Goal: Communication & Community: Answer question/provide support

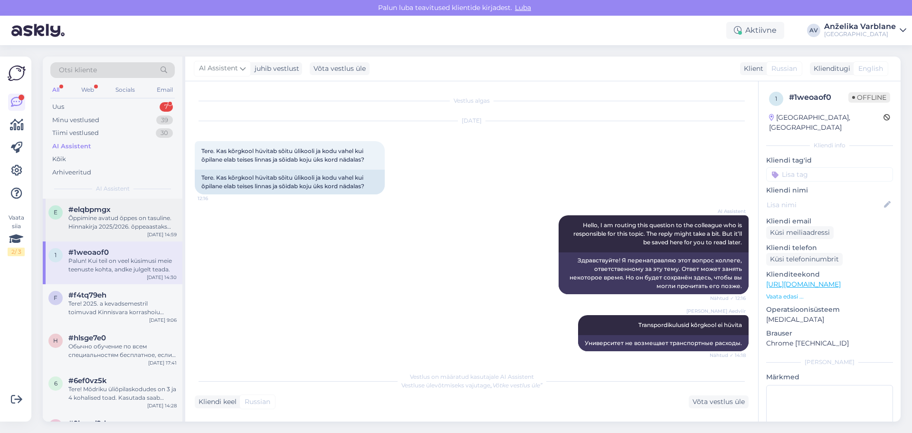
click at [127, 208] on div "#elqbpmgx" at bounding box center [122, 209] width 108 height 9
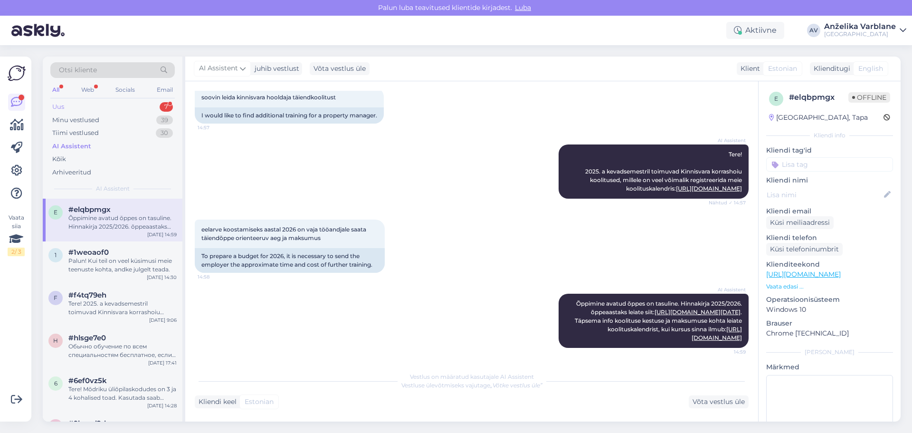
click at [128, 103] on div "Uus 7" at bounding box center [112, 106] width 124 height 13
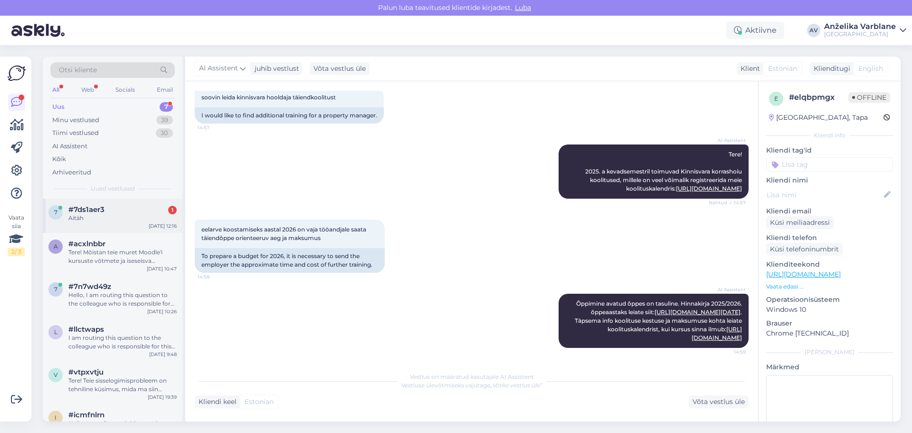
click at [123, 223] on div "7 #7ds1aer3 1 Aitäh [DATE] 12:16" at bounding box center [113, 216] width 140 height 34
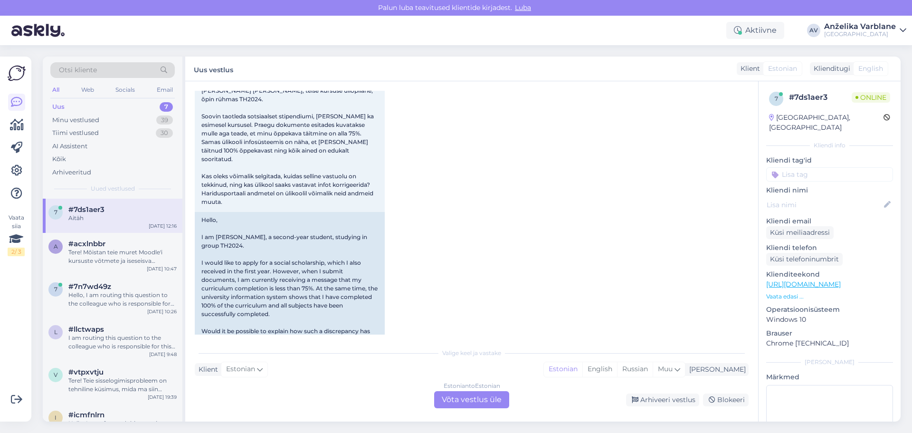
scroll to position [30, 0]
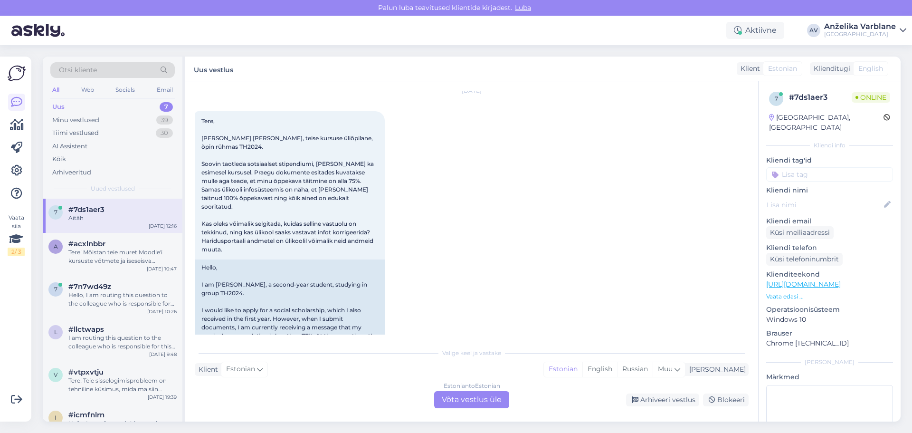
click at [483, 400] on div "Estonian to Estonian Võta vestlus üle" at bounding box center [471, 399] width 75 height 17
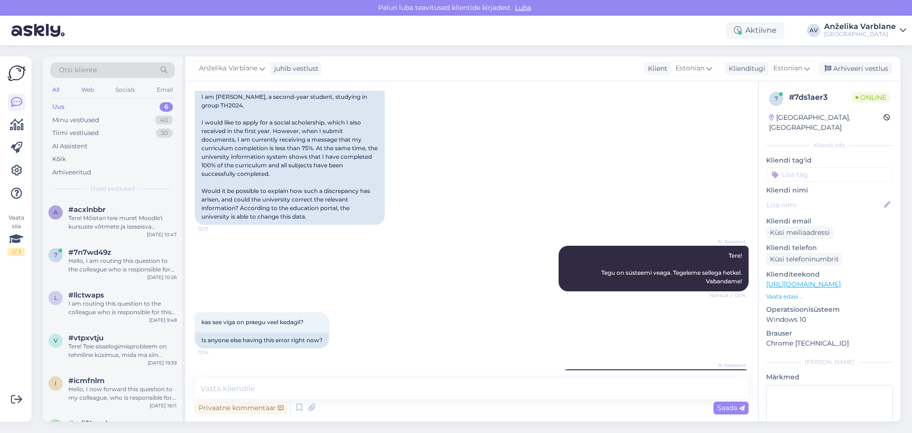
scroll to position [220, 0]
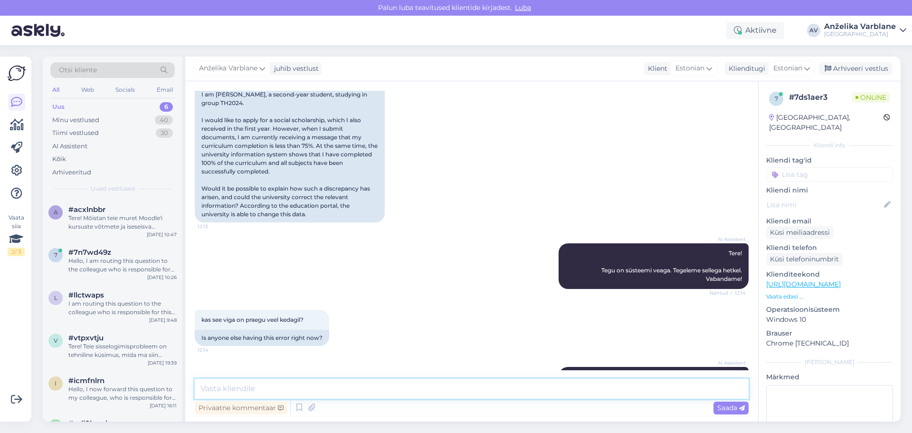
click at [331, 389] on textarea at bounding box center [472, 389] width 554 height 20
paste textarea "Hea üliõpilane Õppeaasta 2024/2025 lõppedes - [DATE] hinnatakse õppekava kumula…"
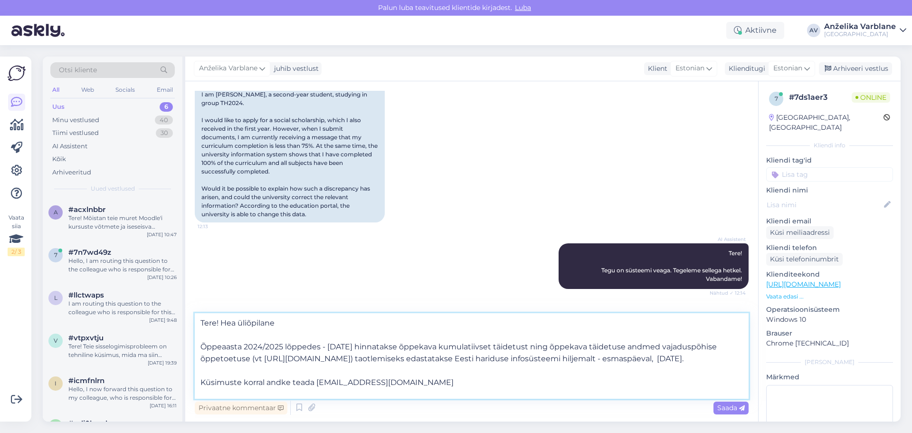
drag, startPoint x: 286, startPoint y: 327, endPoint x: 218, endPoint y: 325, distance: 68.0
click at [218, 325] on textarea "Tere! Hea üliõpilane Õppeaasta 2024/2025 lõppedes - [DATE] hinnatakse õppekava …" at bounding box center [472, 355] width 554 height 85
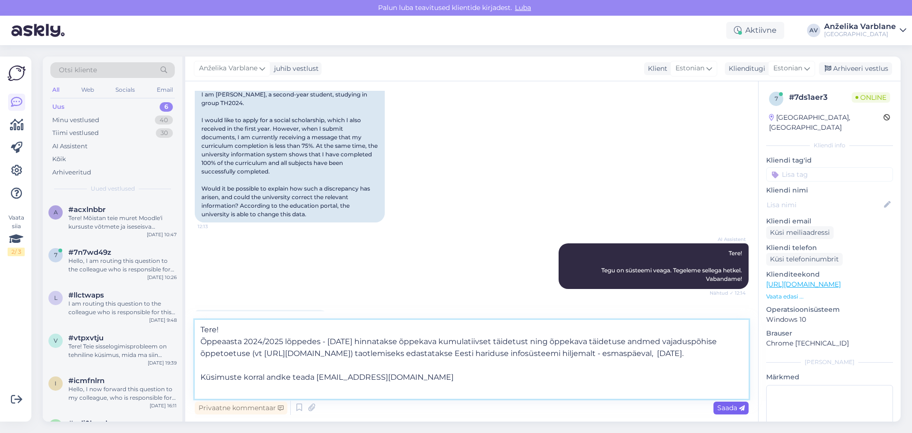
type textarea "Tere! Õppeaasta 2024/2025 lõppedes - [DATE] hinnatakse õppekava kumulatiivset t…"
click at [733, 408] on span "Saada" at bounding box center [731, 407] width 28 height 9
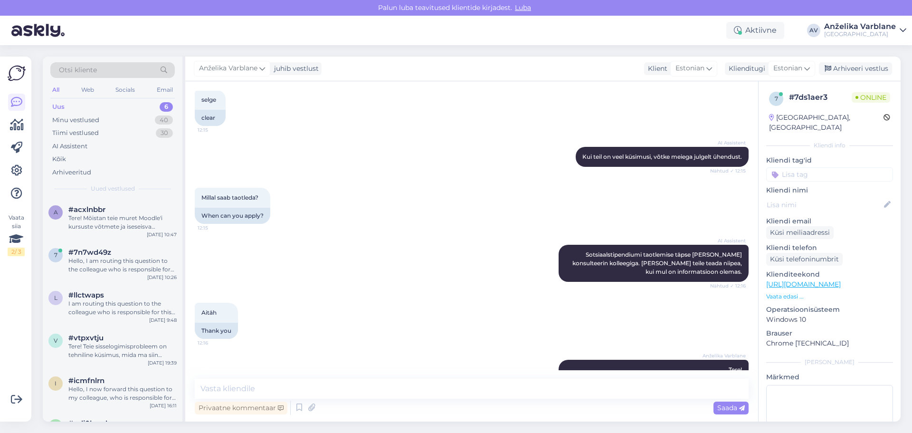
scroll to position [635, 0]
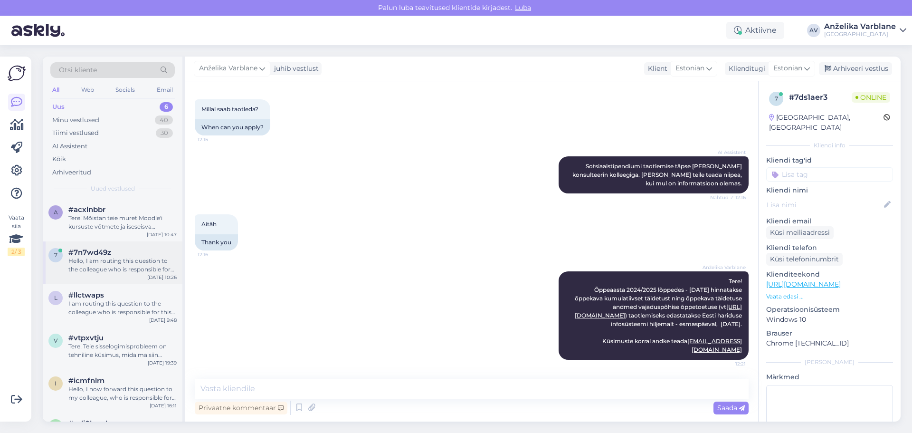
click at [148, 258] on div "Hello, I am routing this question to the colleague who is responsible for this …" at bounding box center [122, 264] width 108 height 17
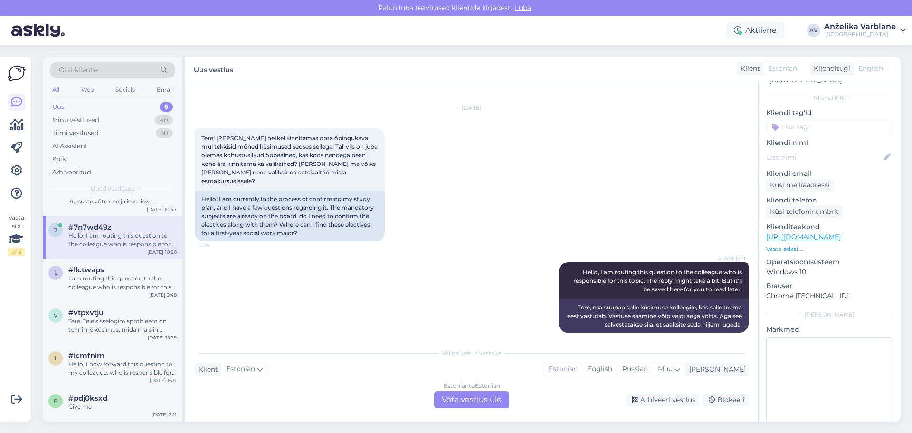
scroll to position [0, 0]
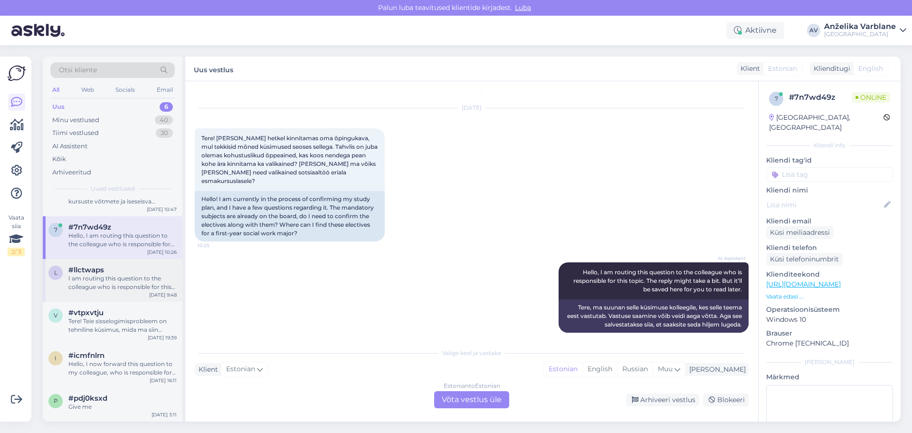
click at [139, 287] on div "I am routing this question to the colleague who is responsible for this topic. …" at bounding box center [122, 282] width 108 height 17
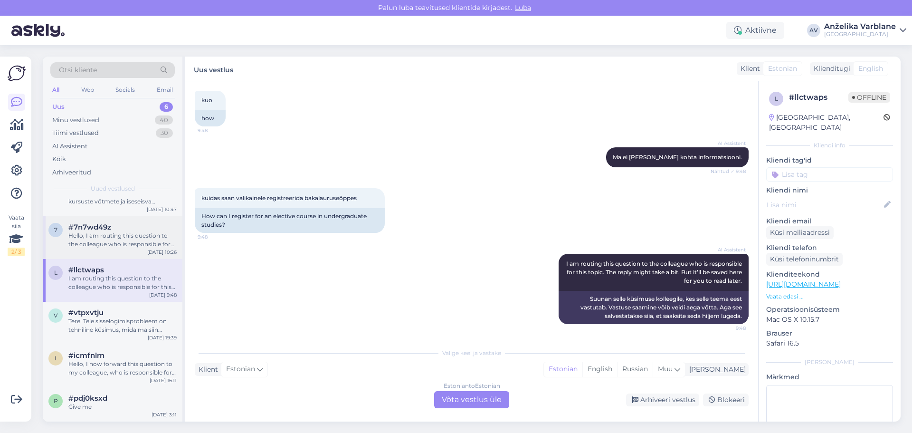
click at [149, 236] on div "Hello, I am routing this question to the colleague who is responsible for this …" at bounding box center [122, 239] width 108 height 17
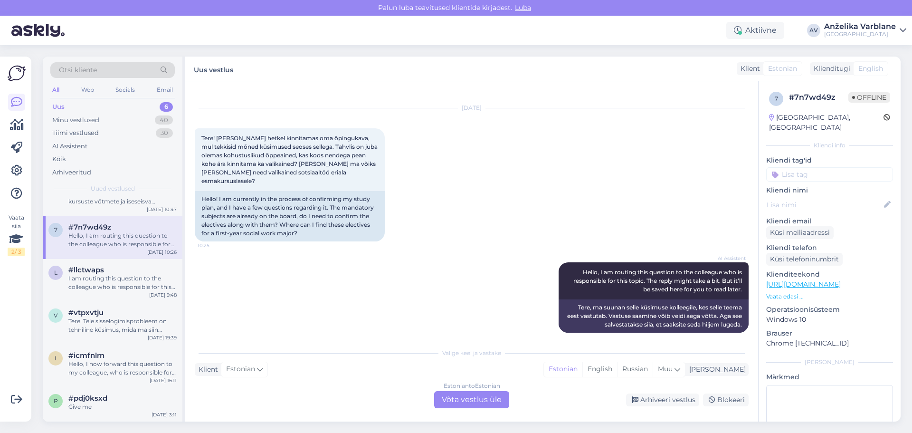
click at [472, 402] on div "Estonian to Estonian Võta vestlus üle" at bounding box center [471, 399] width 75 height 17
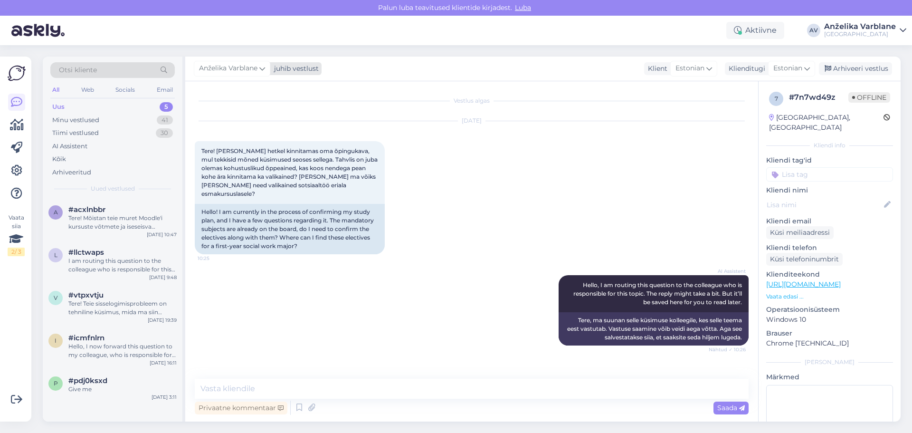
click at [257, 64] on span "Anželika Varblane" at bounding box center [228, 68] width 58 height 10
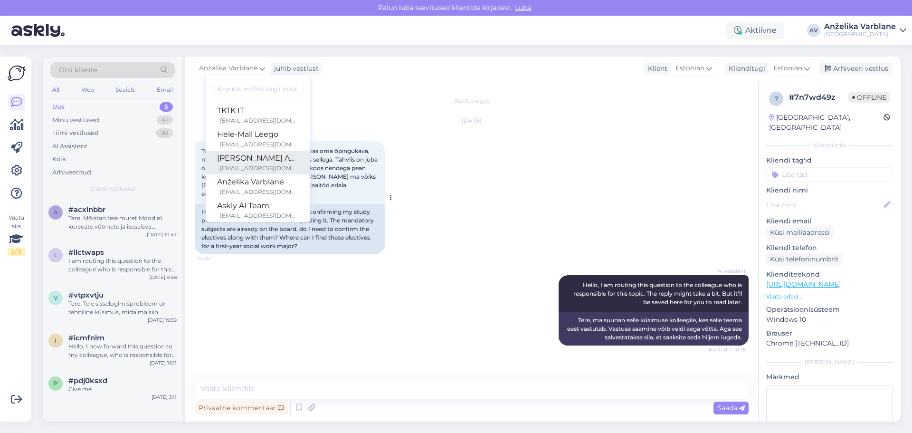
click at [265, 169] on div "[EMAIL_ADDRESS][DOMAIN_NAME]" at bounding box center [259, 168] width 79 height 9
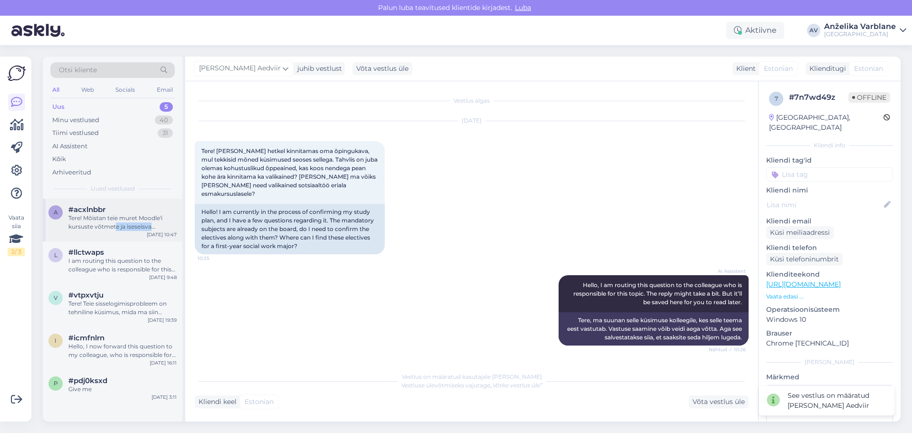
click at [114, 230] on div "a #acxlnbbr Tere! Mõistan teie muret Moodle'i kursuste võtmete ja iseseisva õpp…" at bounding box center [113, 220] width 140 height 43
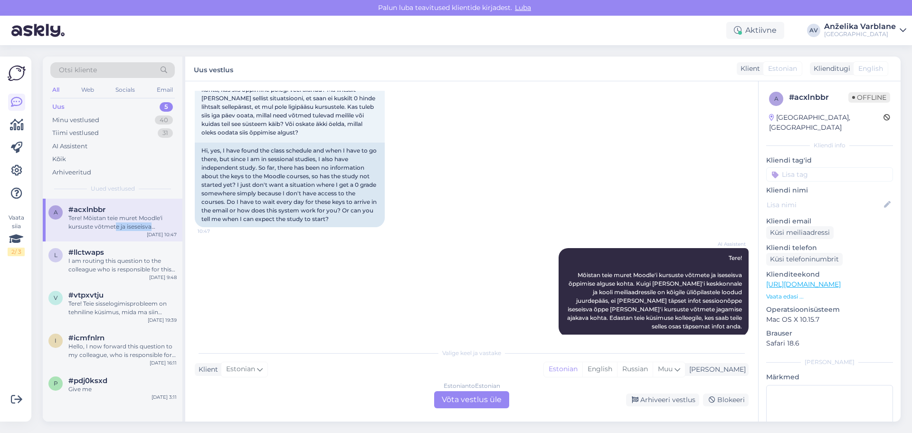
scroll to position [577, 0]
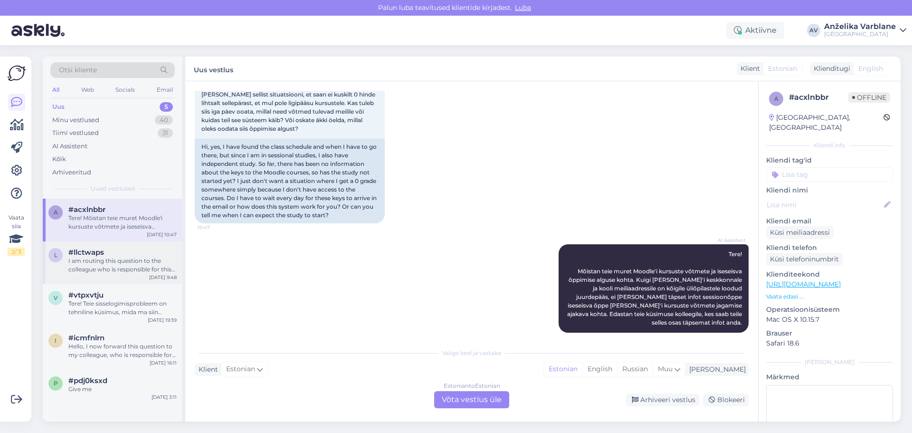
click at [152, 265] on div "I am routing this question to the colleague who is responsible for this topic. …" at bounding box center [122, 264] width 108 height 17
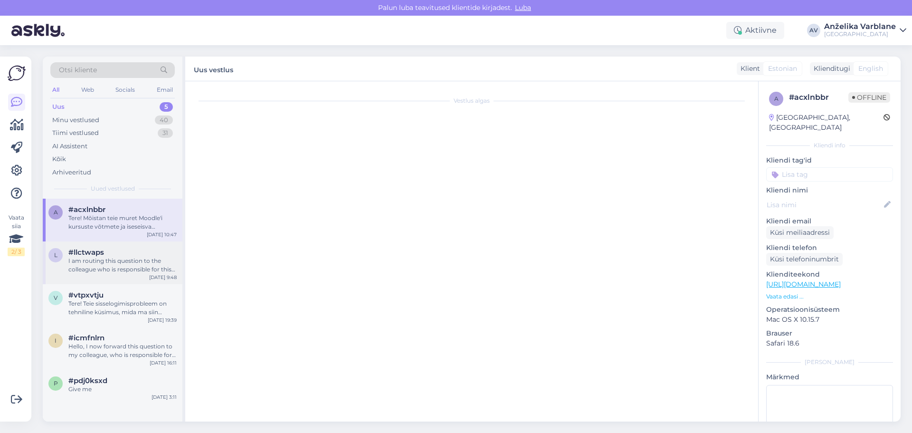
scroll to position [51, 0]
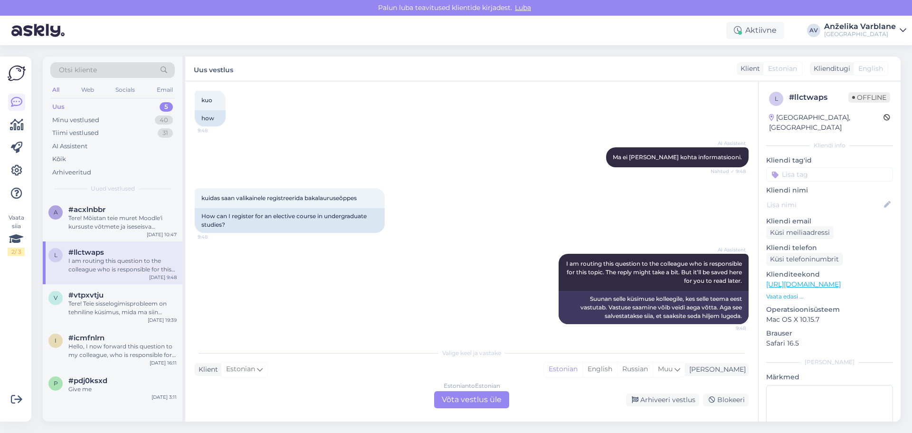
click at [475, 391] on div "Estonian to Estonian Võta vestlus üle" at bounding box center [471, 399] width 75 height 17
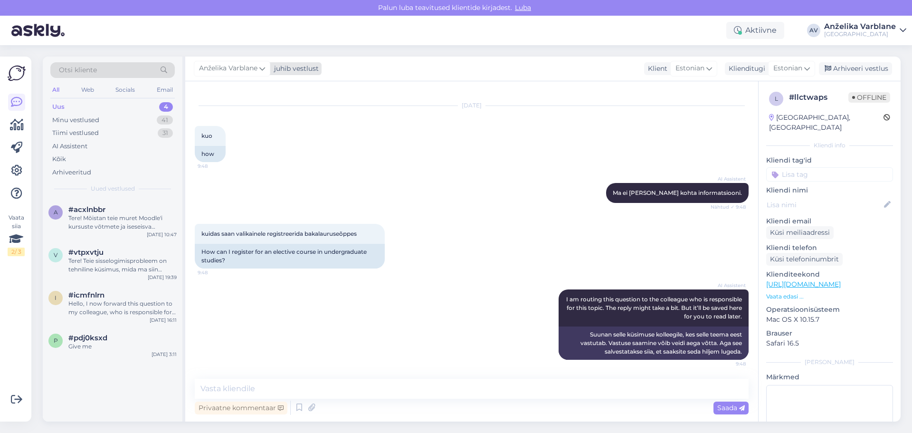
click at [231, 66] on span "Anželika Varblane" at bounding box center [228, 68] width 58 height 10
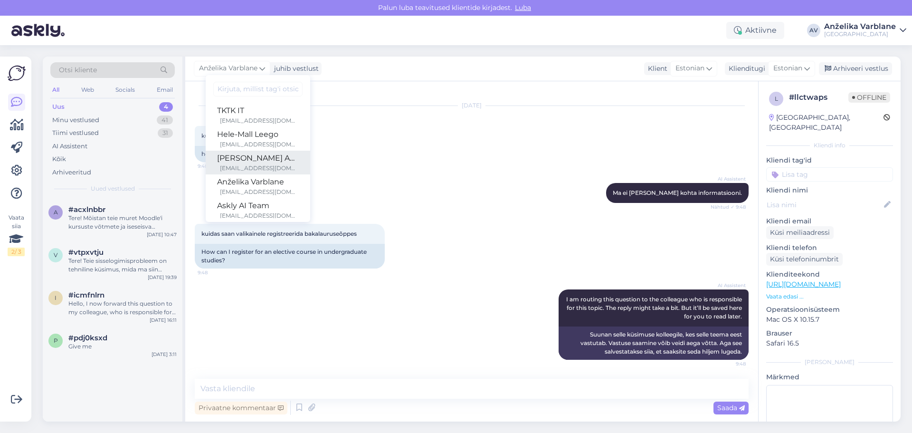
click at [263, 161] on div "[PERSON_NAME] Aedviir" at bounding box center [258, 157] width 82 height 11
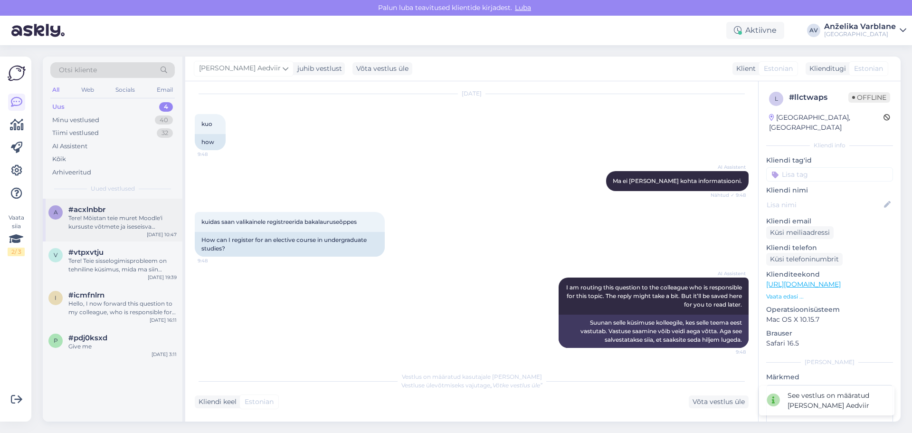
click at [123, 234] on div "a #acxlnbbr Tere! Mõistan teie muret Moodle'i kursuste võtmete ja iseseisva õpp…" at bounding box center [113, 220] width 140 height 43
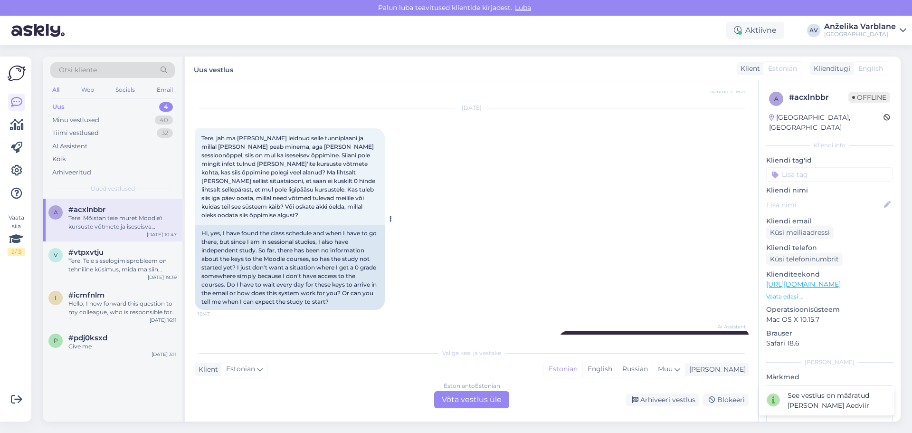
scroll to position [482, 0]
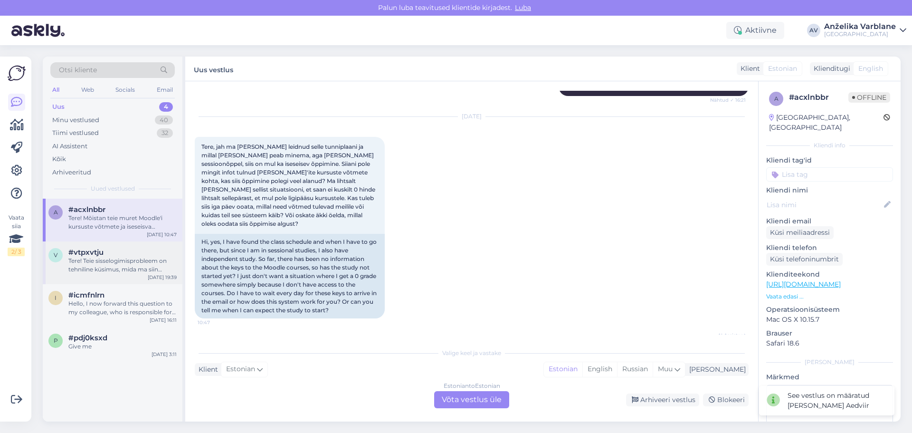
click at [123, 269] on div "Tere! Teie sisselogimisprobleem on tehniline küsimus, mida ma siin vestluses la…" at bounding box center [122, 264] width 108 height 17
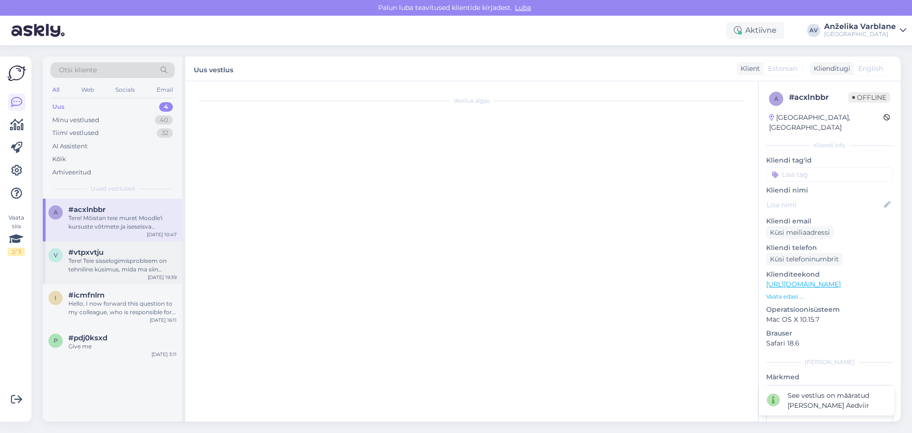
scroll to position [0, 0]
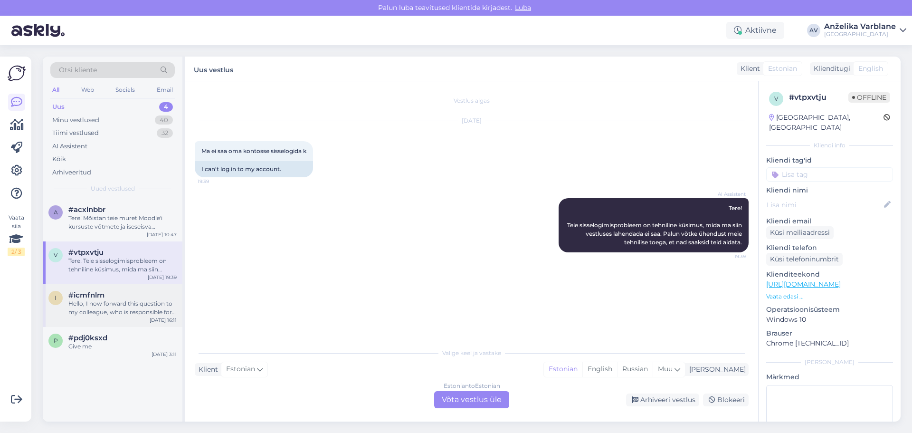
click at [110, 295] on div "#icmfnlrn" at bounding box center [122, 295] width 108 height 9
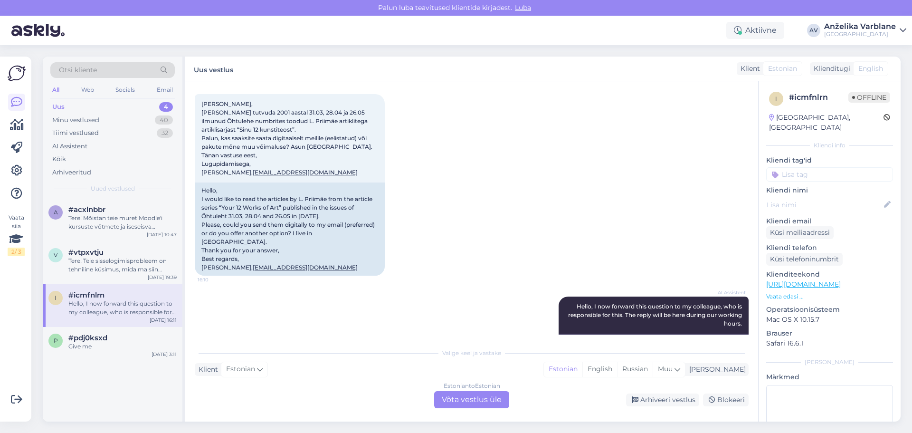
scroll to position [25, 0]
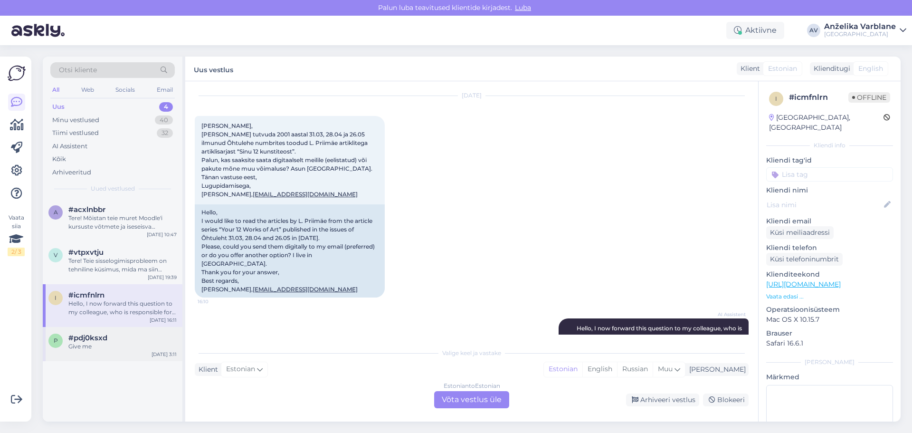
click at [129, 344] on div "Give me" at bounding box center [122, 346] width 108 height 9
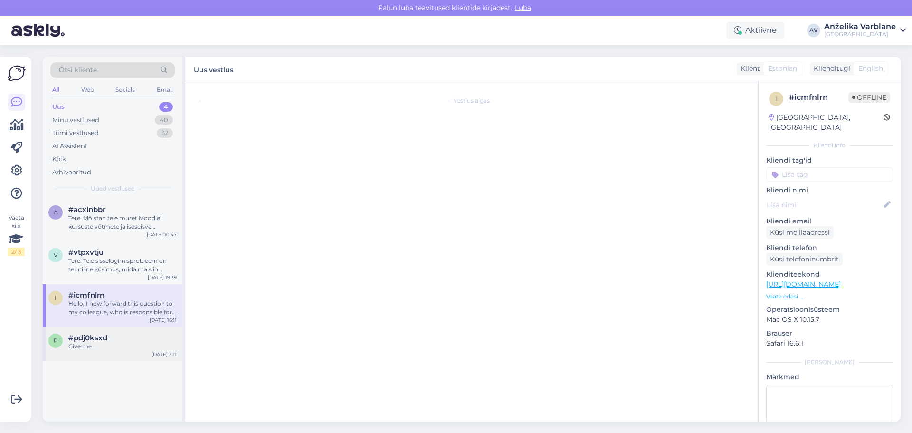
scroll to position [260, 0]
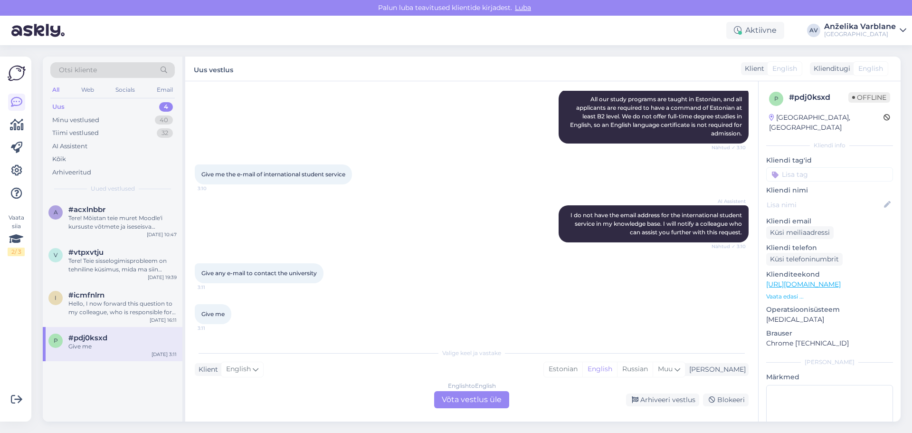
click at [143, 103] on div "Uus 4" at bounding box center [112, 106] width 124 height 13
click at [127, 214] on div "Tere! Mõistan teie muret Moodle'i kursuste võtmete ja iseseisva õppimise alguse…" at bounding box center [122, 222] width 108 height 17
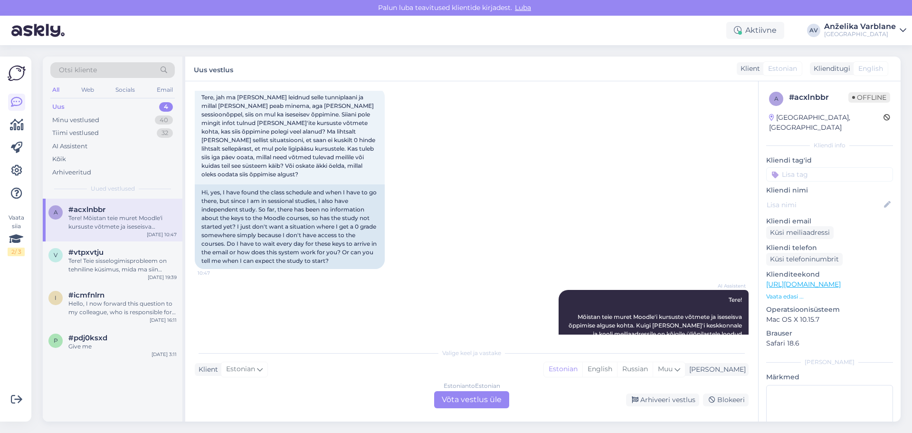
scroll to position [577, 0]
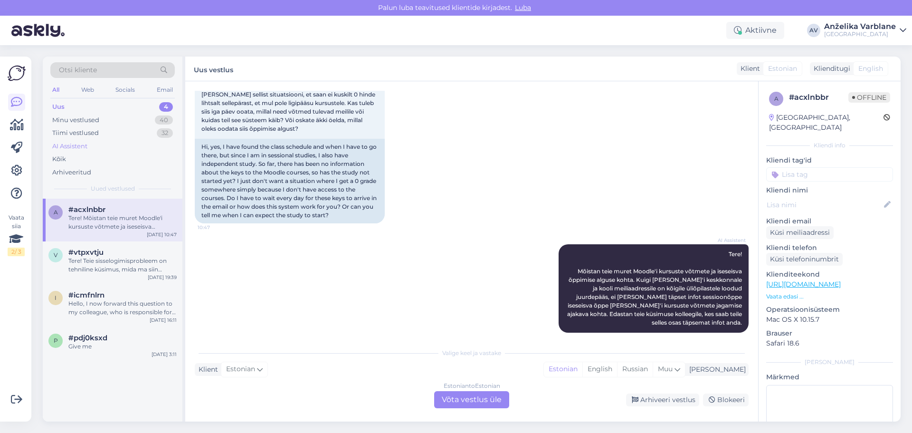
click at [104, 149] on div "AI Assistent" at bounding box center [112, 146] width 124 height 13
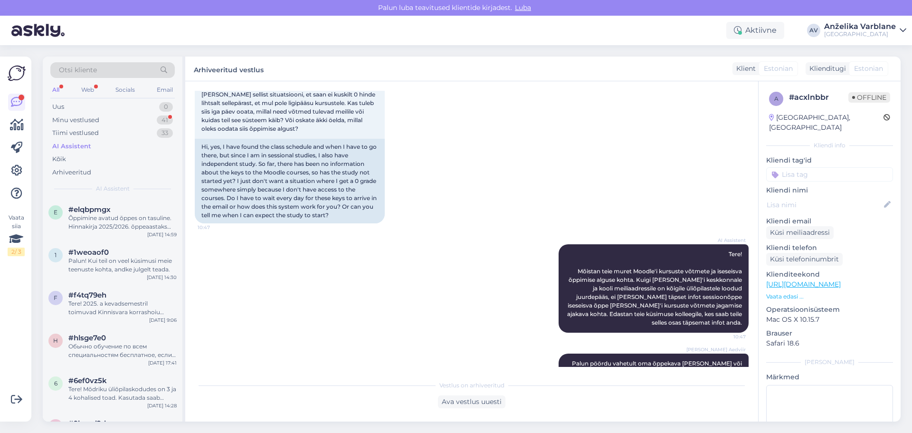
scroll to position [603, 0]
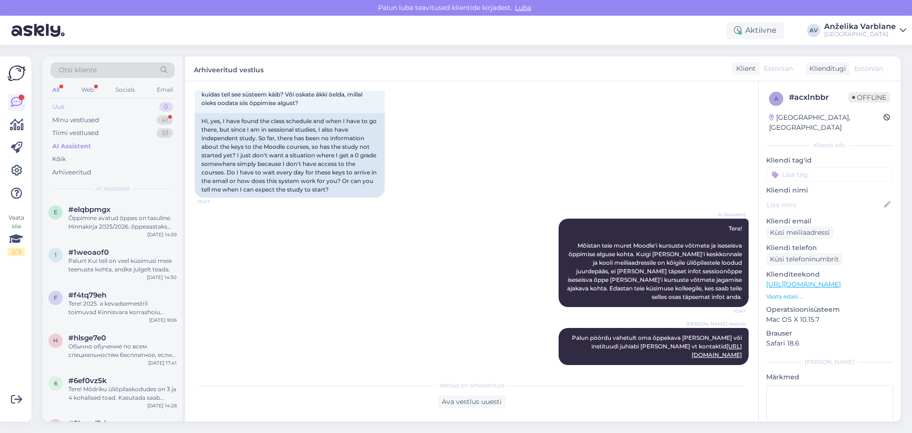
click at [70, 103] on div "Uus 0" at bounding box center [112, 106] width 124 height 13
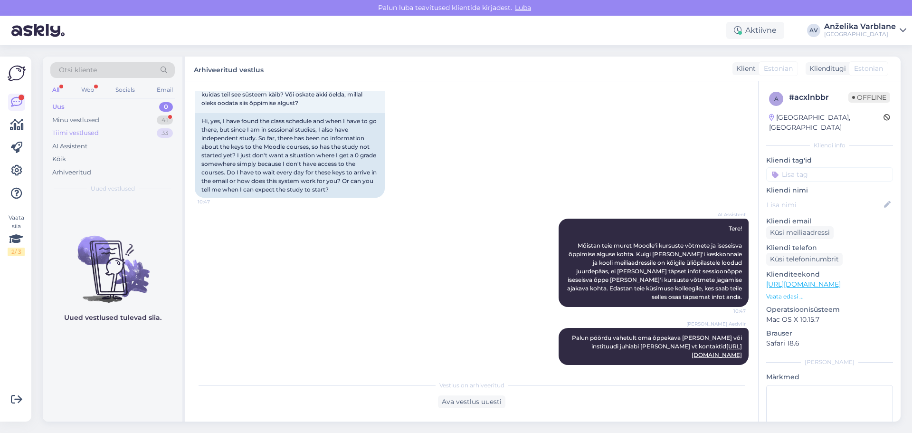
click at [123, 136] on div "Tiimi vestlused 33" at bounding box center [112, 132] width 124 height 13
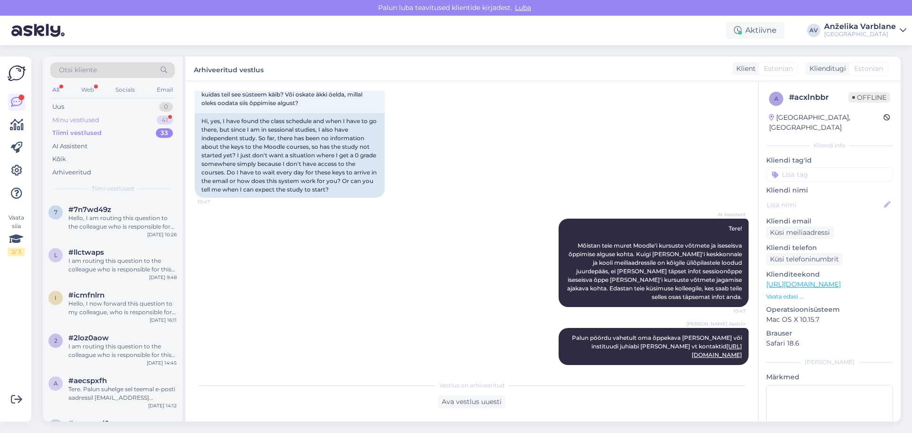
click at [141, 121] on div "Minu vestlused 41" at bounding box center [112, 120] width 124 height 13
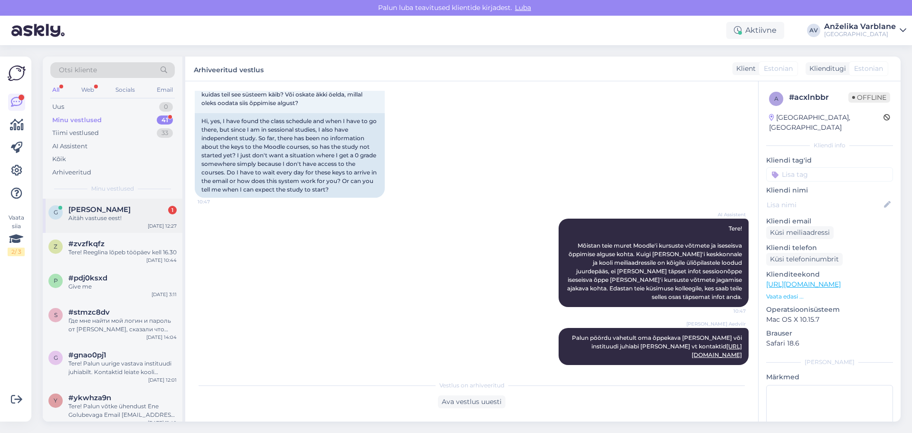
click at [111, 220] on div "Aitäh vastuse eest!" at bounding box center [122, 218] width 108 height 9
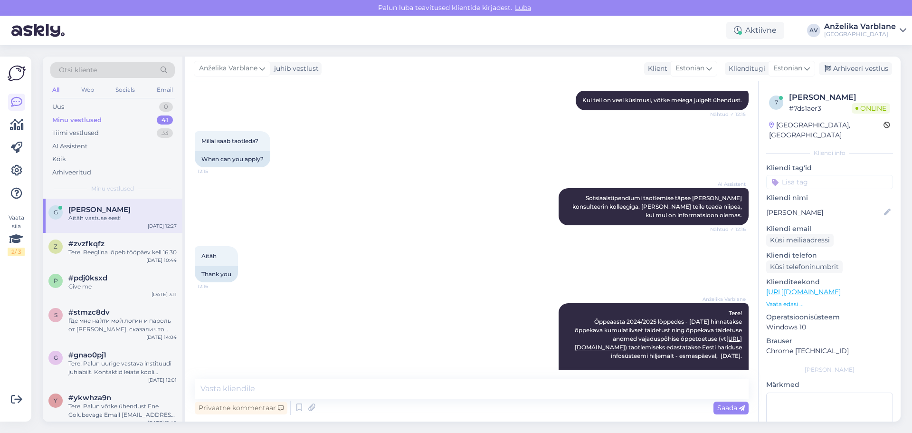
scroll to position [766, 0]
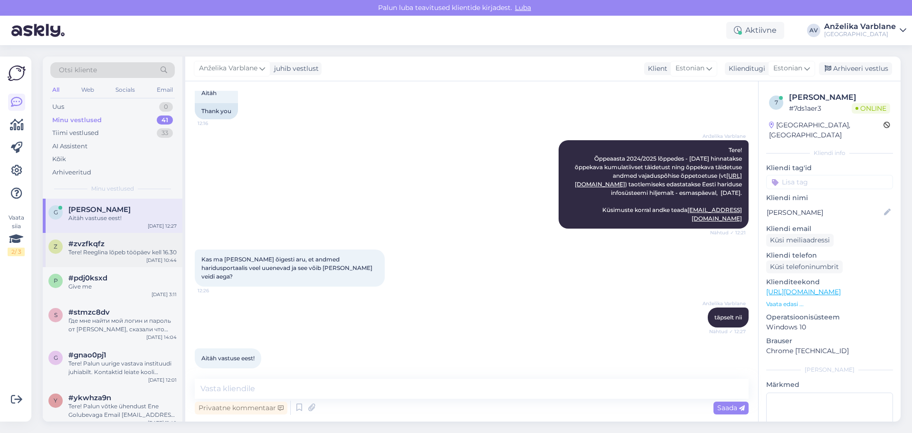
click at [106, 248] on div "Tere! Reeglina lõpeb tööpäev kell 16.30" at bounding box center [122, 252] width 108 height 9
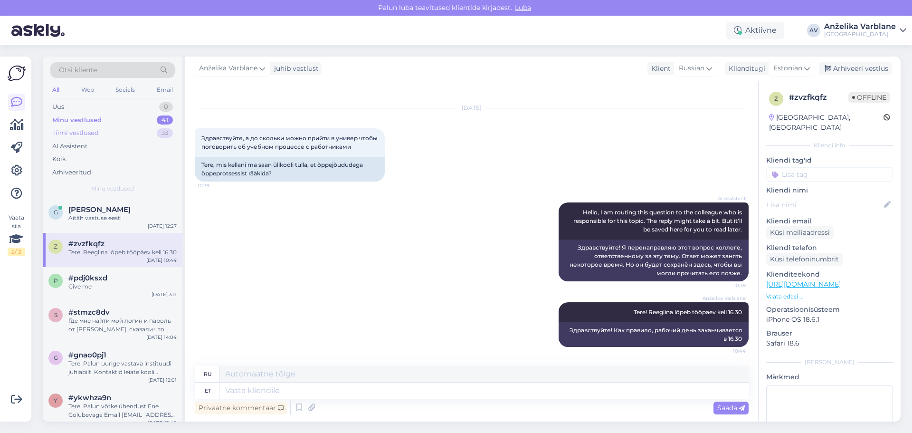
click at [85, 128] on div "Tiimi vestlused" at bounding box center [75, 132] width 47 height 9
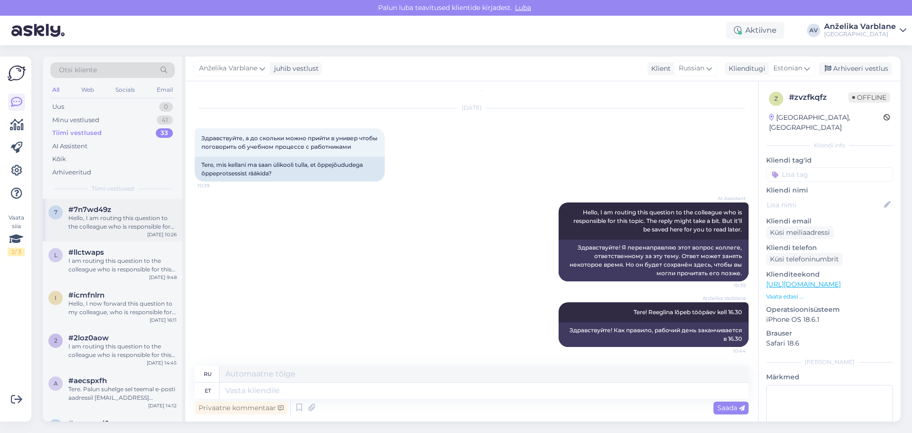
click at [148, 212] on div "#7n7wd49z" at bounding box center [122, 209] width 108 height 9
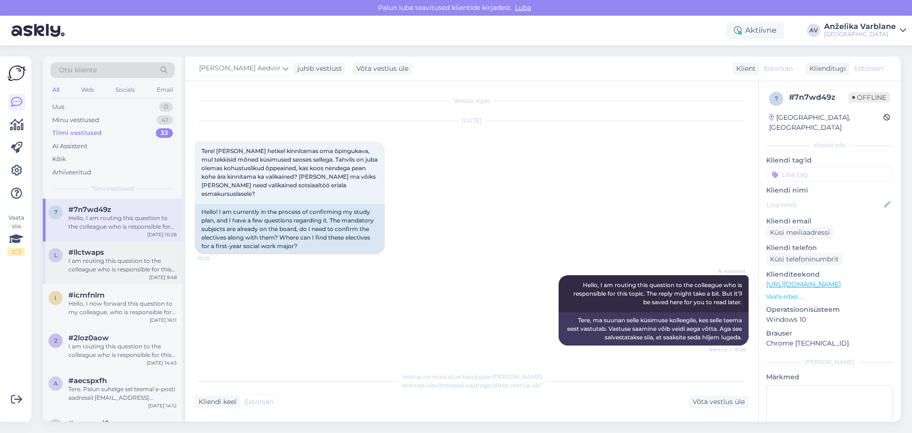
click at [134, 262] on div "I am routing this question to the colleague who is responsible for this topic. …" at bounding box center [122, 264] width 108 height 17
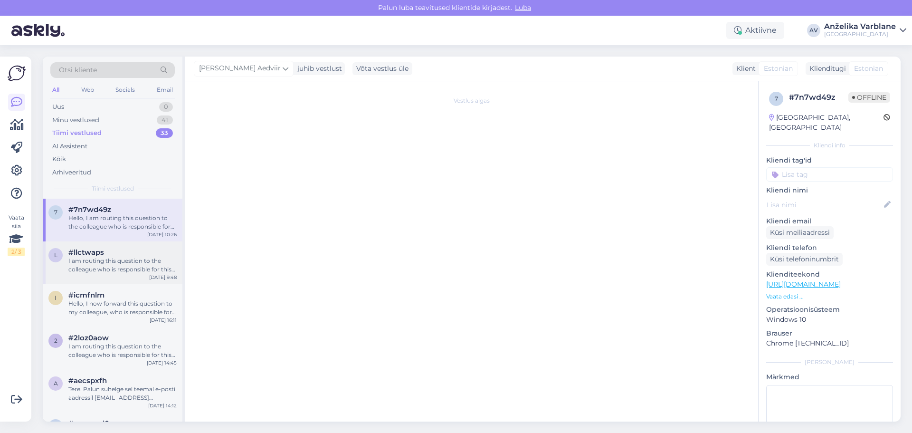
scroll to position [27, 0]
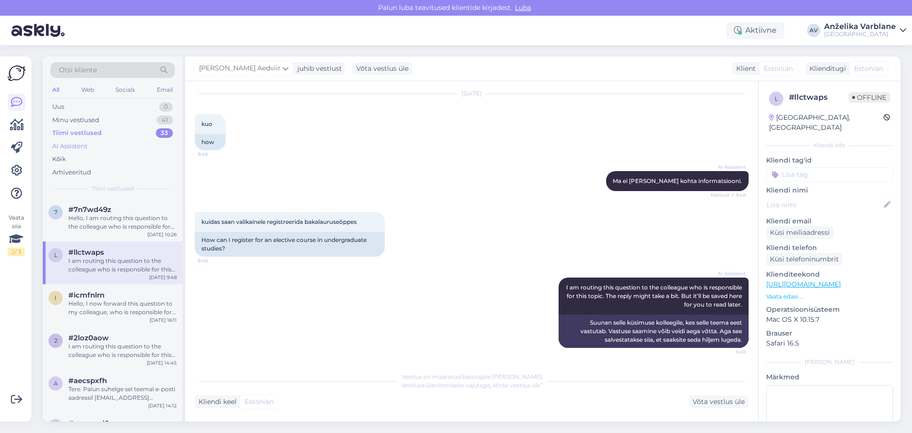
click at [87, 143] on div "AI Assistent" at bounding box center [69, 146] width 35 height 9
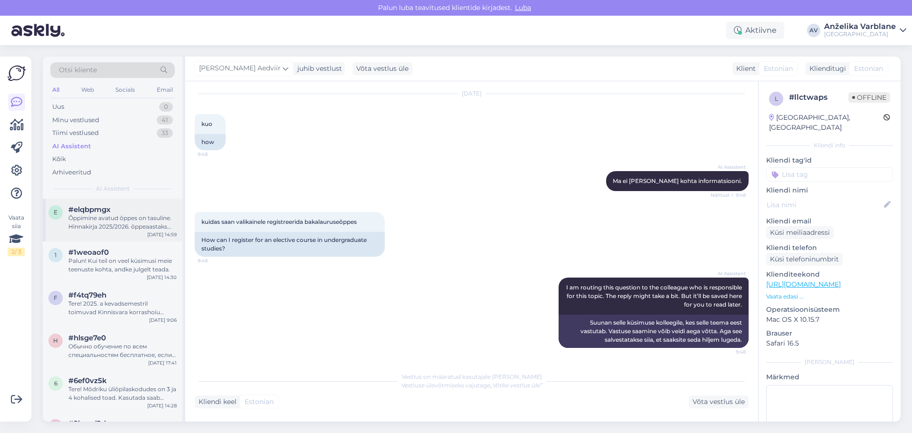
click at [118, 227] on div "Õppimine avatud õppes on tasuline. Hinnakirja 2025/2026. õppeaastaks leiate sii…" at bounding box center [122, 222] width 108 height 17
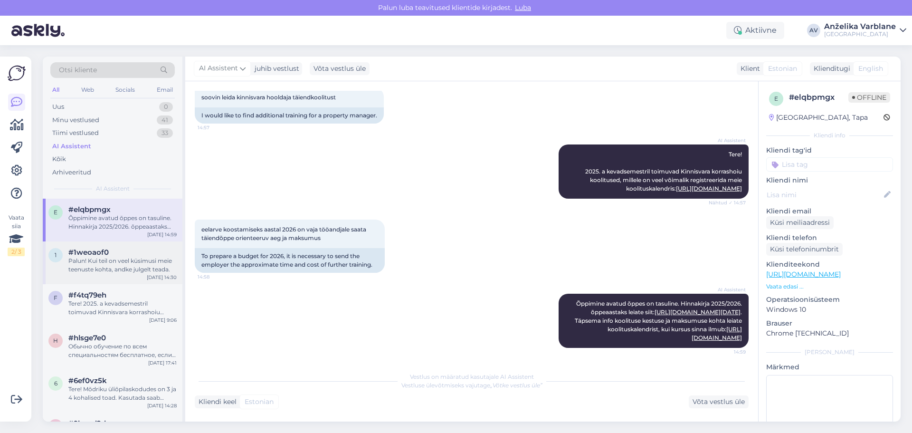
click at [108, 252] on span "#1weoaof0" at bounding box center [88, 252] width 40 height 9
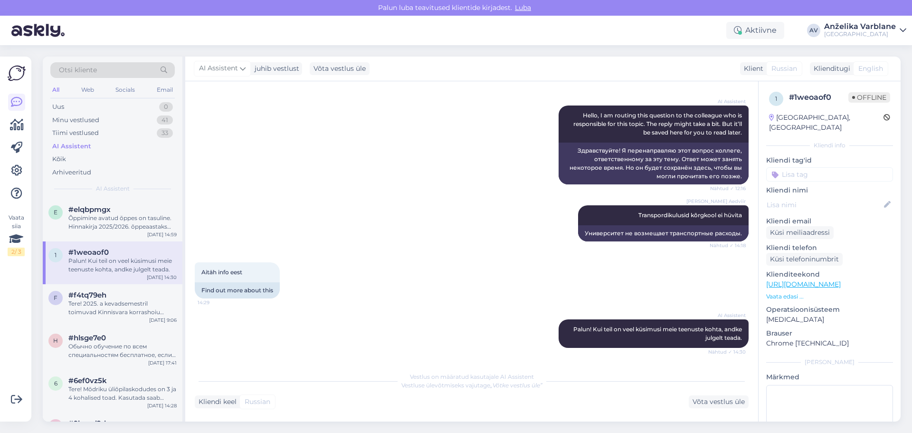
scroll to position [0, 0]
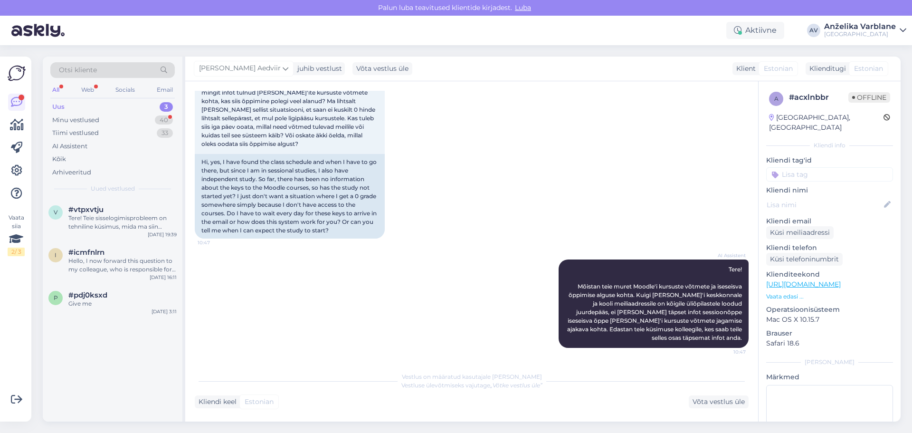
scroll to position [553, 0]
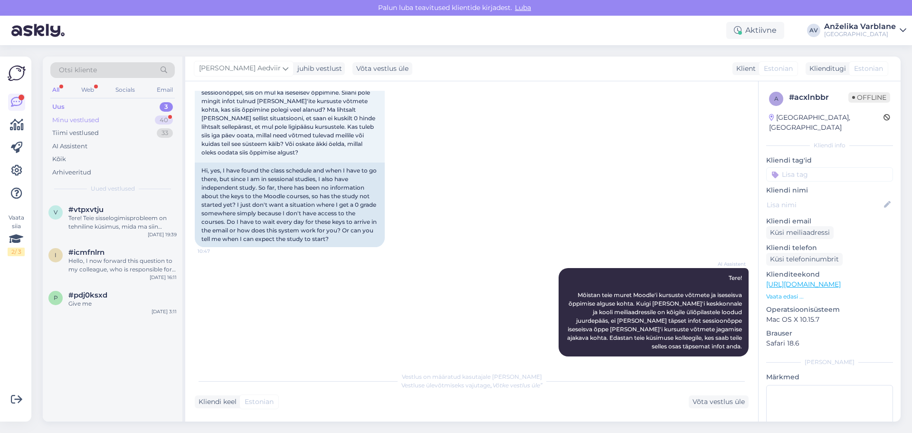
click at [120, 121] on div "Minu vestlused 40" at bounding box center [112, 120] width 124 height 13
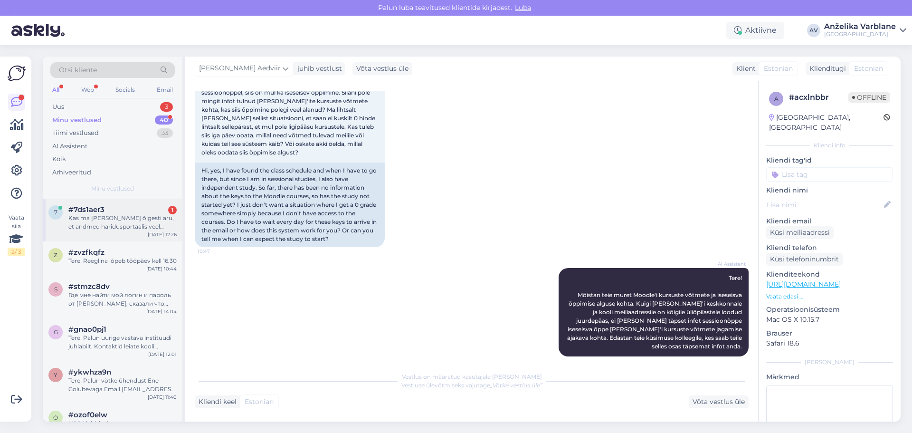
click at [136, 225] on div "Kas ma [PERSON_NAME] õigesti aru, et andmed haridusportaalis veel uuenevad ja s…" at bounding box center [122, 222] width 108 height 17
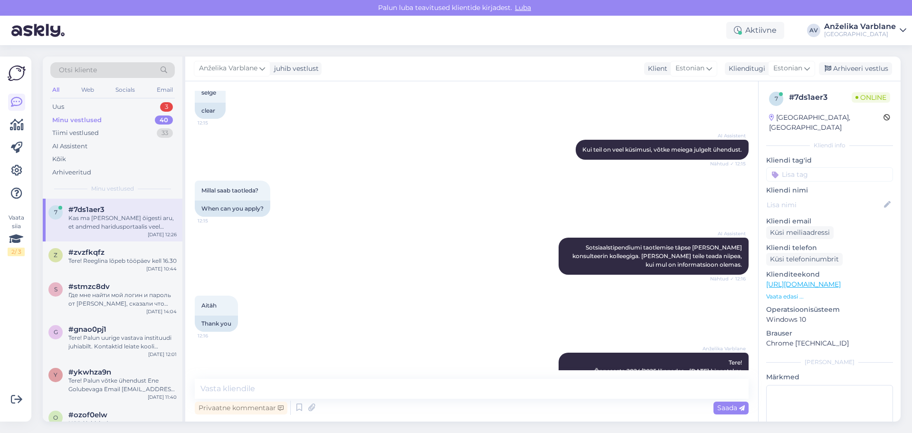
scroll to position [684, 0]
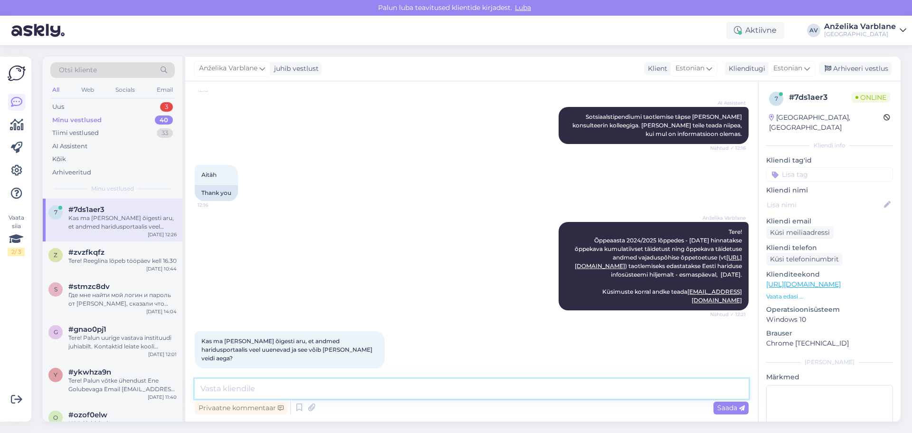
click at [316, 380] on textarea at bounding box center [472, 389] width 554 height 20
type textarea "täpselt nii"
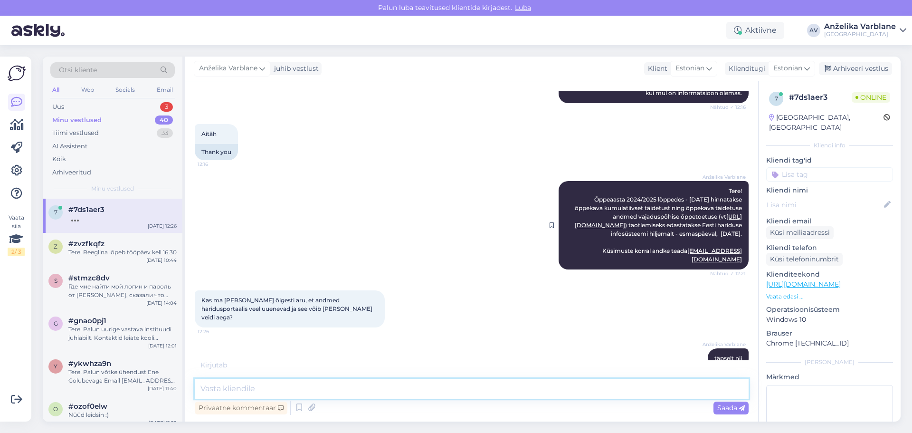
scroll to position [766, 0]
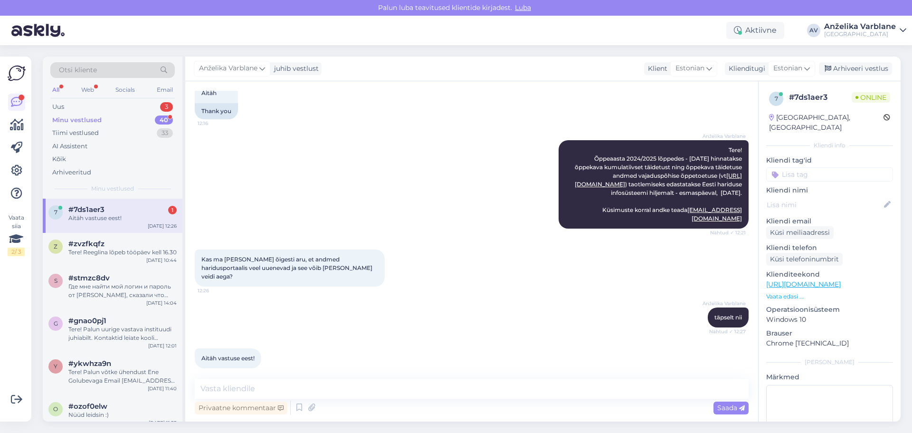
click at [247, 354] on span "Aitäh vastuse eest!" at bounding box center [227, 357] width 53 height 7
click at [819, 100] on div "# 7ds1aer3" at bounding box center [820, 97] width 63 height 11
click at [813, 202] on div at bounding box center [829, 204] width 127 height 15
click at [882, 199] on icon at bounding box center [887, 204] width 10 height 10
type input "[PERSON_NAME]"
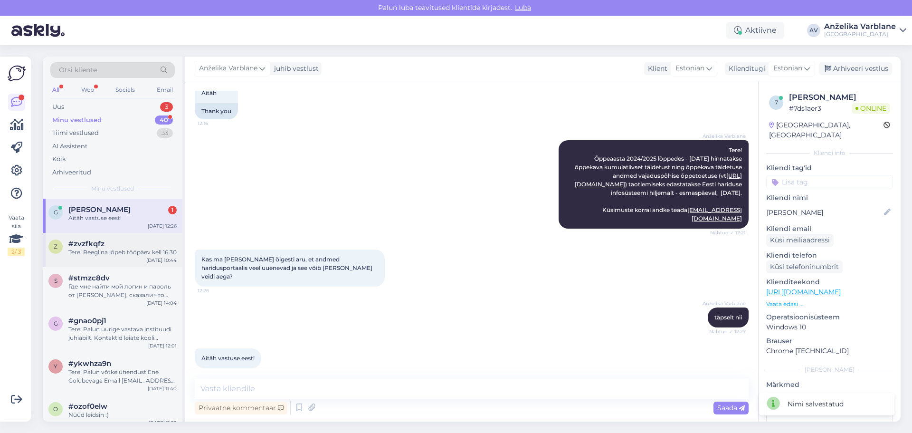
click at [131, 256] on div "Tere! Reeglina lõpeb tööpäev kell 16.30" at bounding box center [122, 252] width 108 height 9
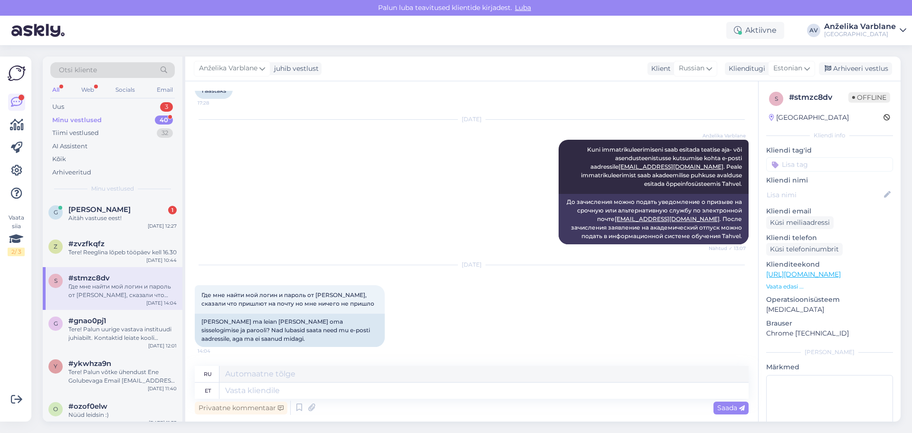
scroll to position [1058, 0]
click at [382, 394] on textarea at bounding box center [483, 390] width 529 height 16
click at [133, 342] on div "Tere! Palun uurige vastava instituudi juhiabilt. Kontaktid leiate kooli koduleh…" at bounding box center [122, 333] width 108 height 17
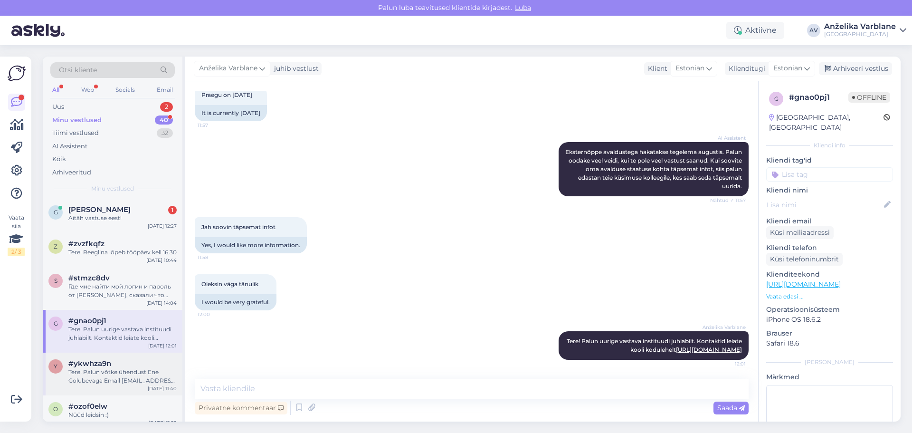
click at [101, 395] on div "y #ykwhza9n Tere! Palun võtke ühendust Ene Golubevaga Email ene.golubeva@tktk.e…" at bounding box center [113, 373] width 140 height 43
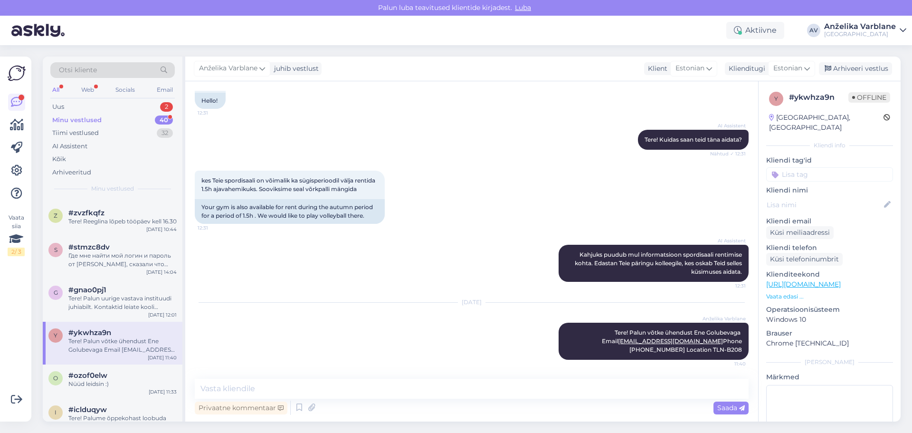
scroll to position [47, 0]
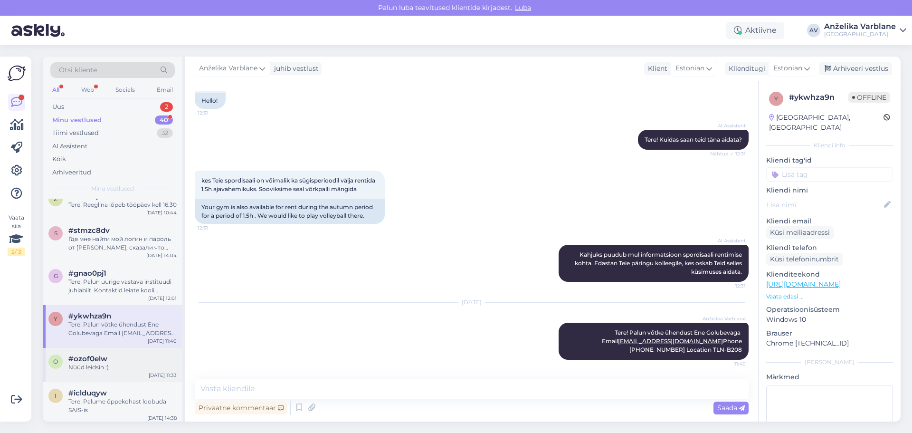
click at [124, 381] on div "o #ozof0elw Nüüd leidsin :) Aug 14 11:33" at bounding box center [113, 365] width 140 height 34
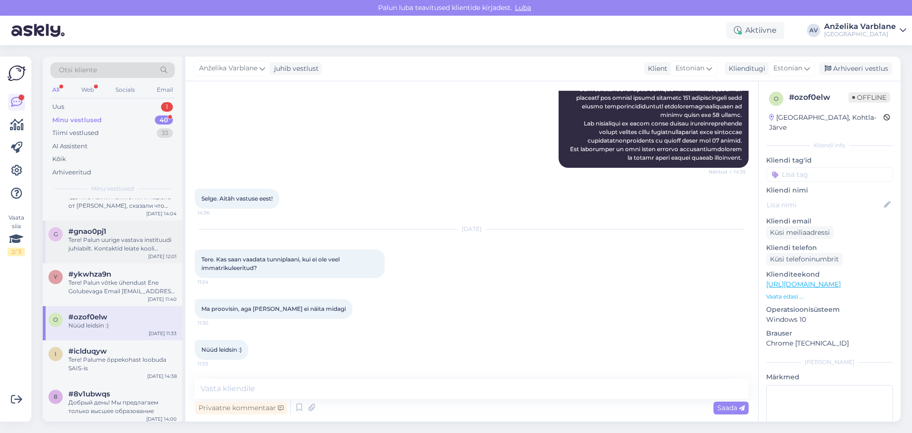
scroll to position [95, 0]
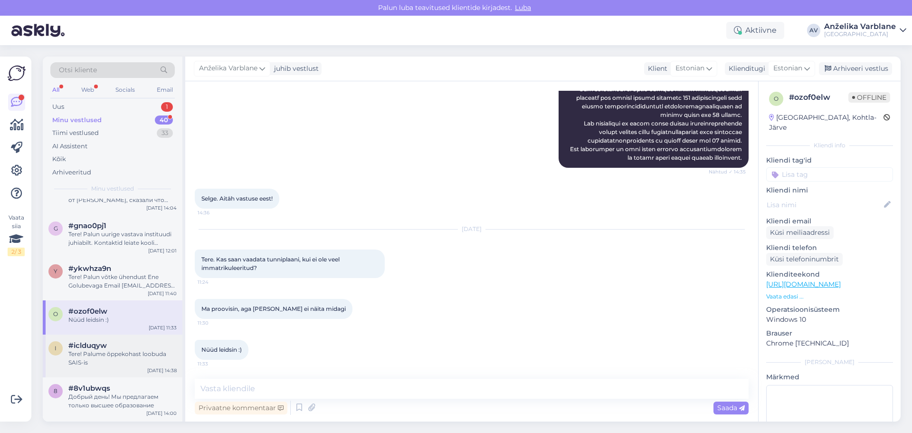
click at [130, 367] on div "Tere! Palume õppekohast loobuda SAIS-is" at bounding box center [122, 358] width 108 height 17
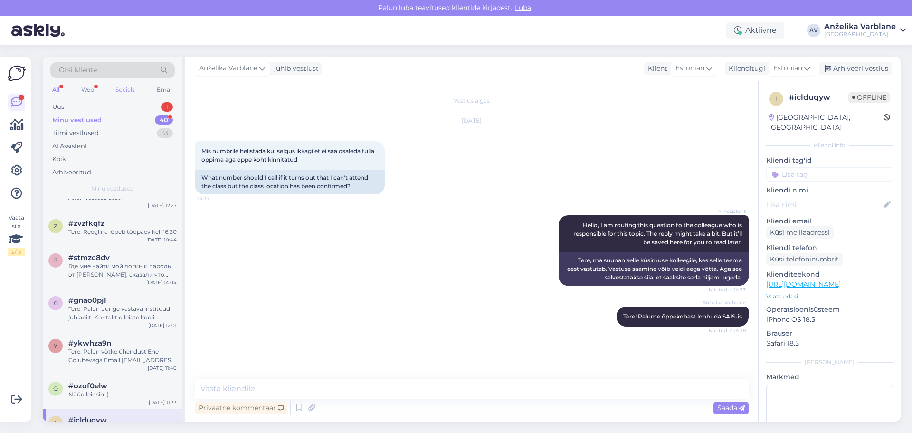
scroll to position [0, 0]
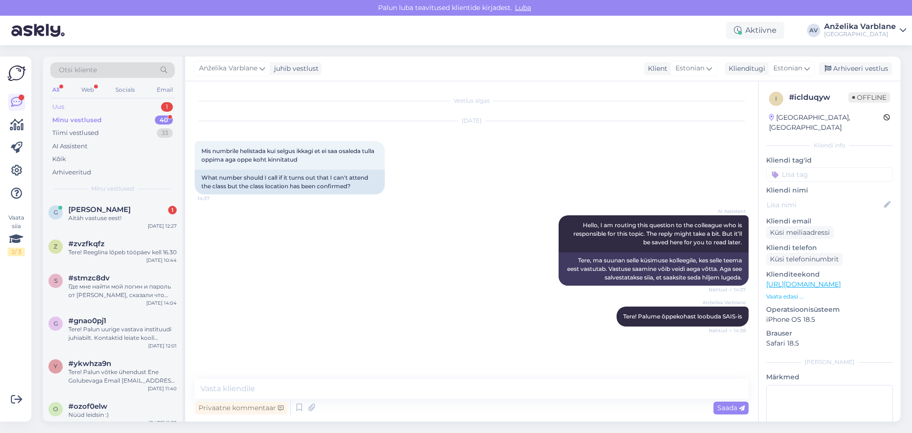
click at [91, 111] on div "Uus 1" at bounding box center [112, 106] width 124 height 13
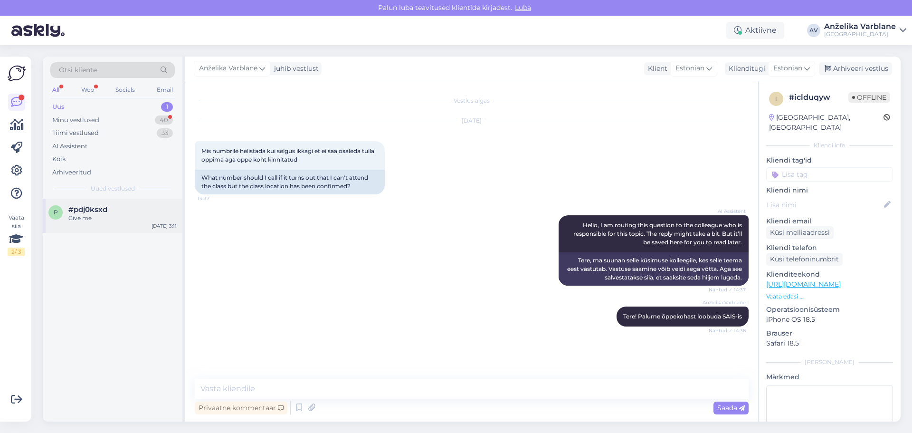
click at [90, 219] on div "Give me" at bounding box center [122, 218] width 108 height 9
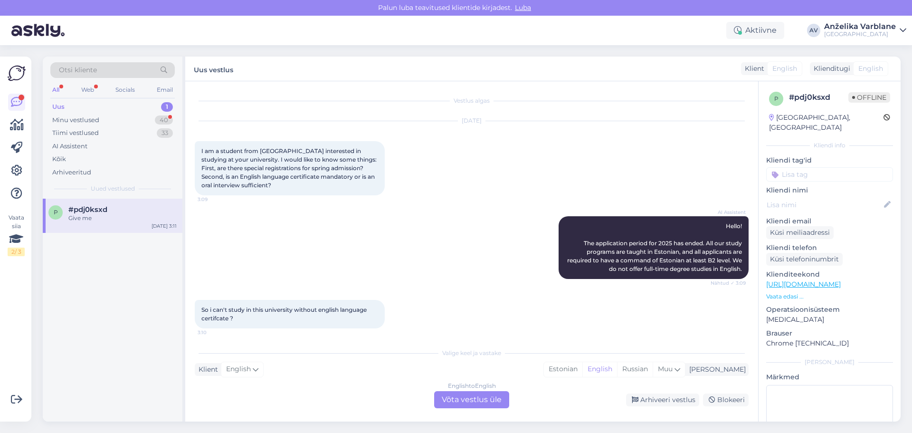
scroll to position [260, 0]
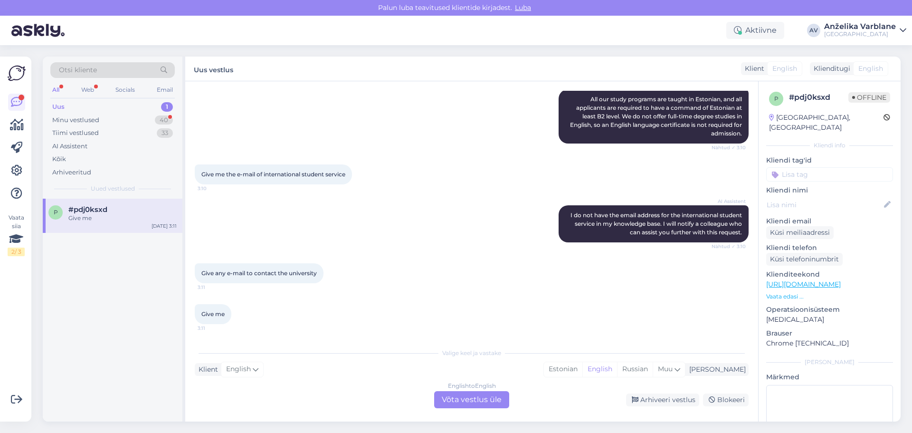
click at [63, 106] on div "Uus" at bounding box center [58, 106] width 12 height 9
click at [491, 401] on div "English to English Võta vestlus üle" at bounding box center [471, 399] width 75 height 17
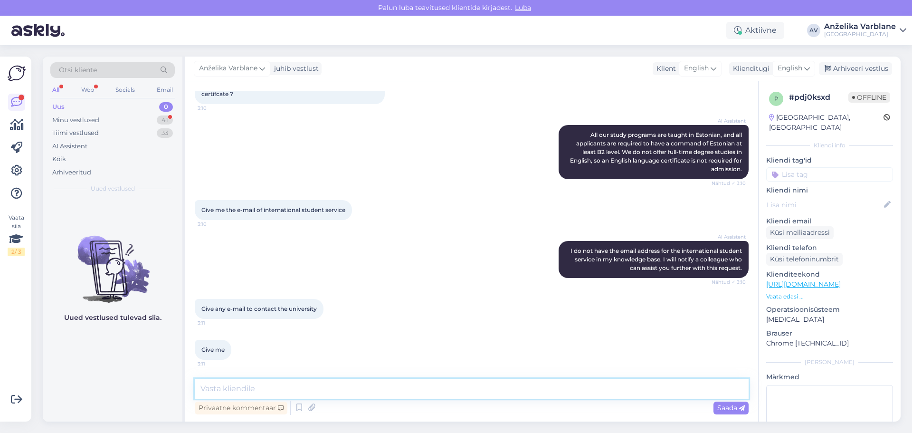
click at [384, 382] on textarea at bounding box center [472, 389] width 554 height 20
click at [292, 387] on textarea at bounding box center [472, 389] width 554 height 20
paste textarea "erasmus@tktk.ee"
type textarea "erasmus@tktk.ee"
click at [726, 409] on span "Saada" at bounding box center [731, 407] width 28 height 9
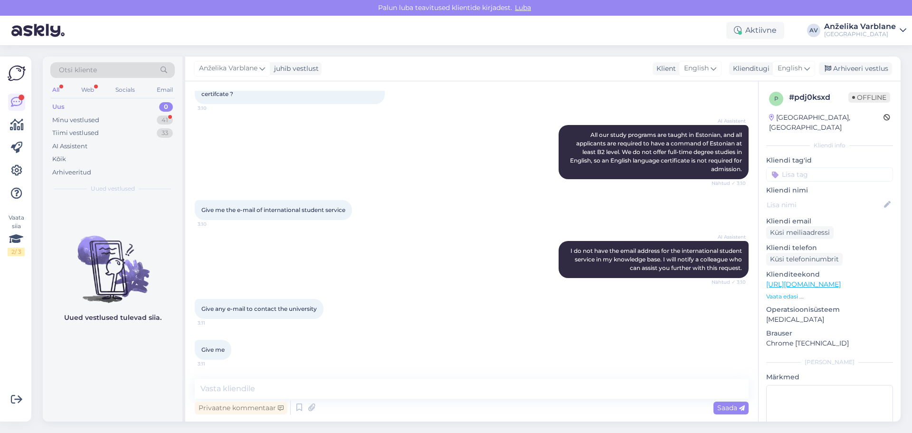
scroll to position [285, 0]
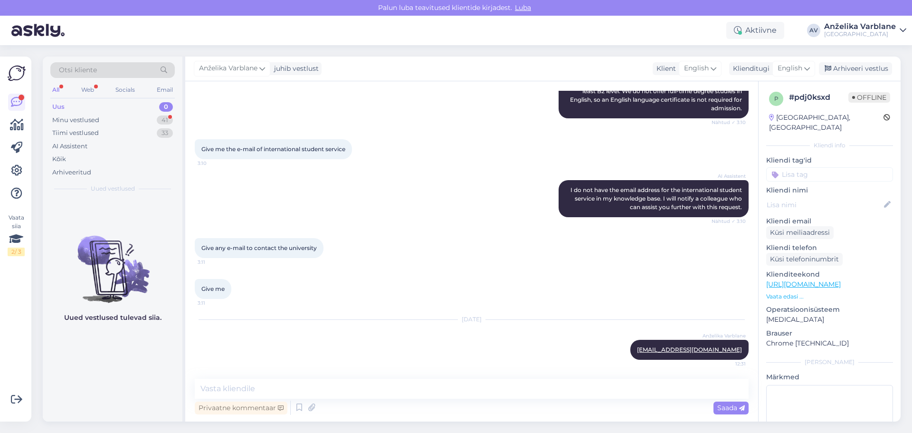
click at [4, 88] on div "Vaata siia 2 / 3 Võimalused Veendu, et Askly loob sulle väärtust. Sulge Ühenda …" at bounding box center [15, 239] width 31 height 365
click at [10, 98] on link at bounding box center [16, 102] width 17 height 17
click at [89, 120] on div "Minu vestlused" at bounding box center [75, 119] width 47 height 9
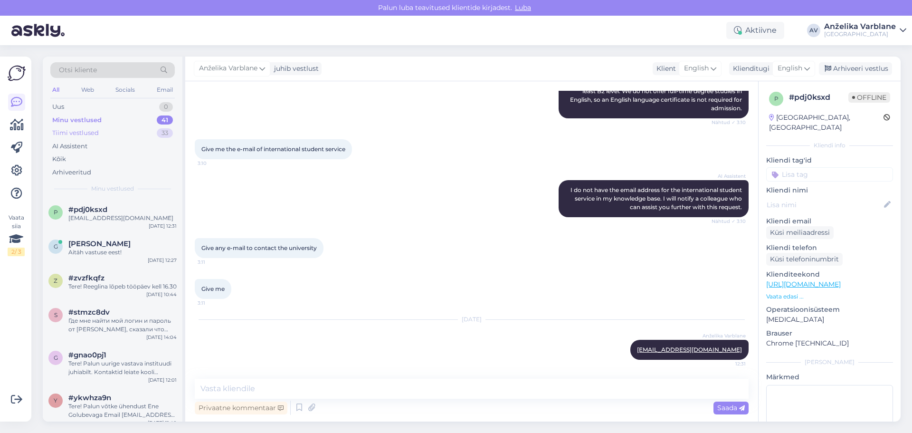
click at [98, 132] on div "Tiimi vestlused" at bounding box center [75, 132] width 47 height 9
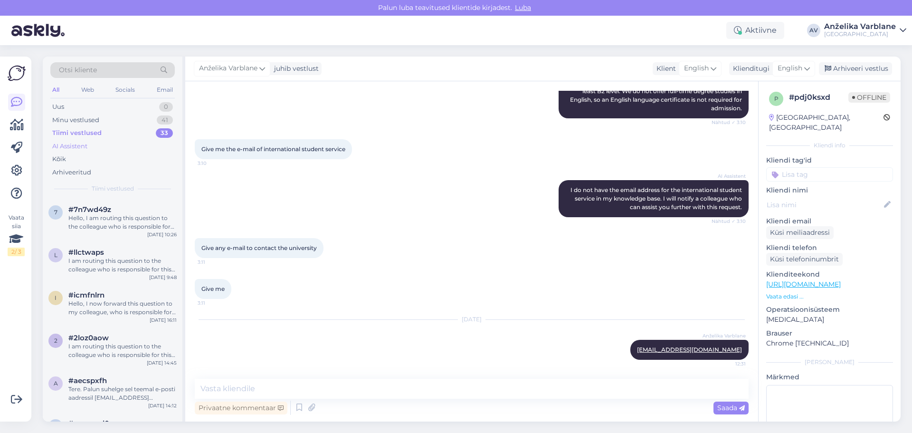
click at [75, 148] on div "AI Assistent" at bounding box center [69, 146] width 35 height 9
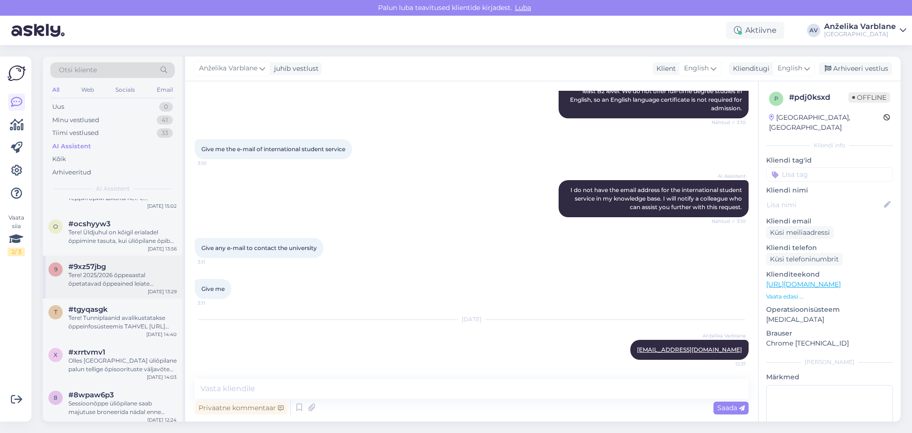
click at [110, 280] on div "Tere! 2025/2026 õppeaastal õpetatavad õppeained leiate [PERSON_NAME] õppekavasi…" at bounding box center [122, 279] width 108 height 17
